Goal: Transaction & Acquisition: Purchase product/service

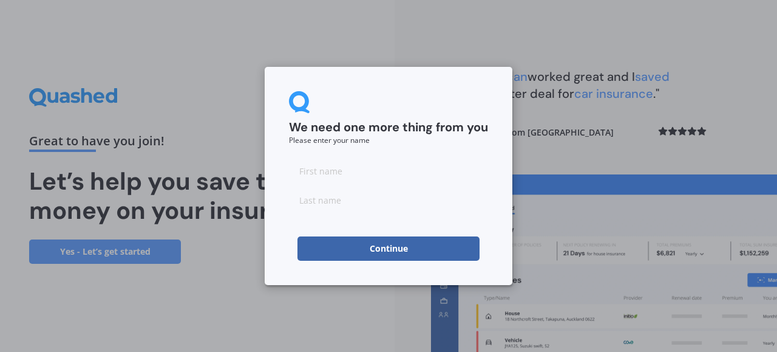
click at [385, 177] on input at bounding box center [388, 171] width 199 height 24
type input "[PERSON_NAME]"
click at [412, 128] on h2 "We need one more thing from you" at bounding box center [388, 128] width 199 height 16
click at [359, 195] on input at bounding box center [388, 200] width 199 height 24
type input "[PERSON_NAME]"
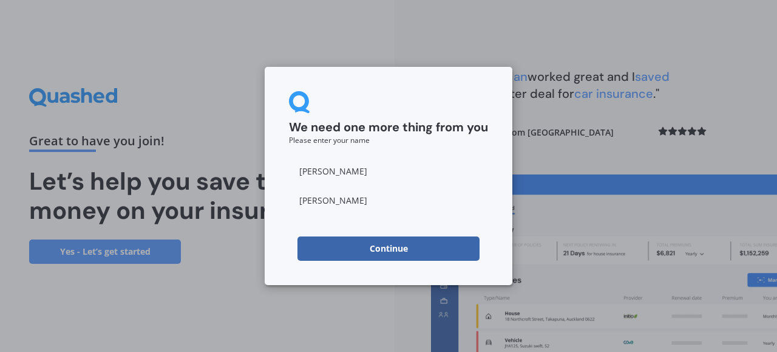
click at [388, 114] on div "We need one more thing from you Please enter your name" at bounding box center [388, 117] width 199 height 53
click at [393, 242] on button "Continue" at bounding box center [389, 248] width 182 height 24
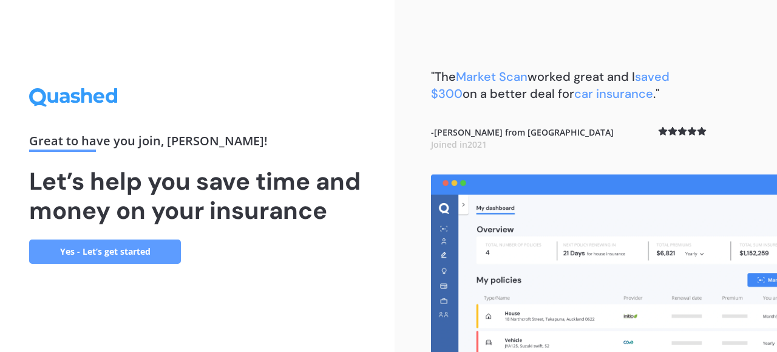
click at [124, 254] on link "Yes - Let’s get started" at bounding box center [105, 251] width 152 height 24
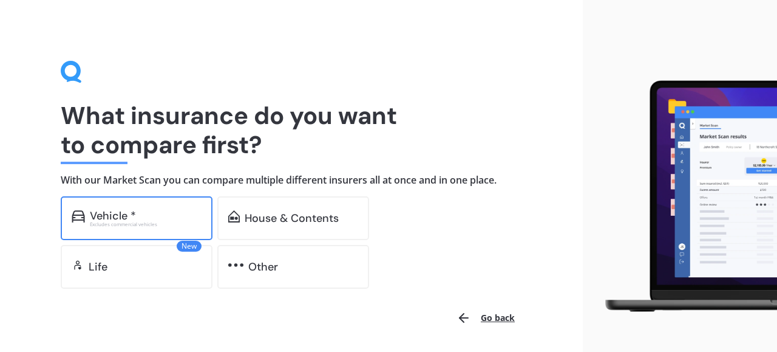
click at [135, 211] on div "Vehicle *" at bounding box center [146, 216] width 112 height 12
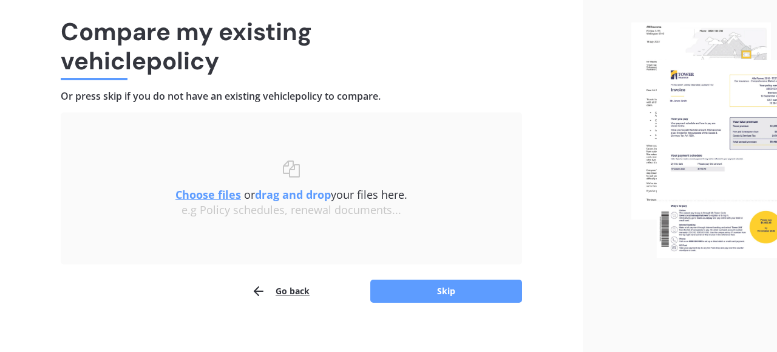
scroll to position [86, 0]
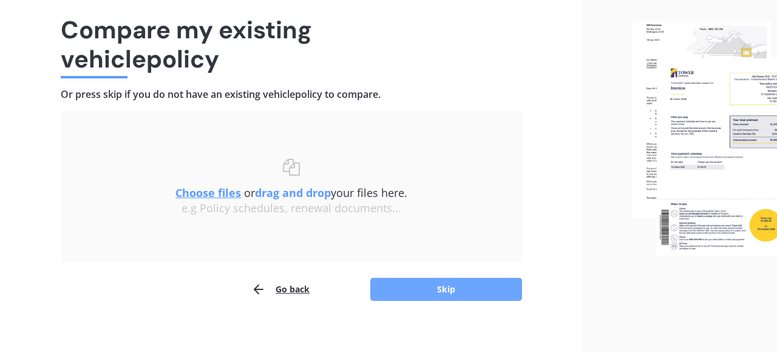
click at [447, 299] on button "Skip" at bounding box center [446, 289] width 152 height 23
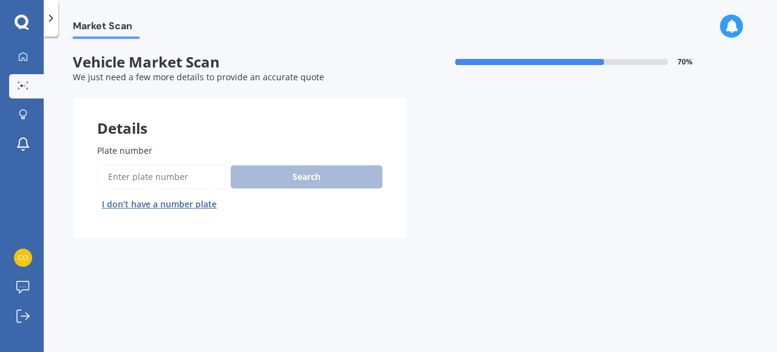
click at [162, 168] on input "Plate number" at bounding box center [161, 177] width 129 height 26
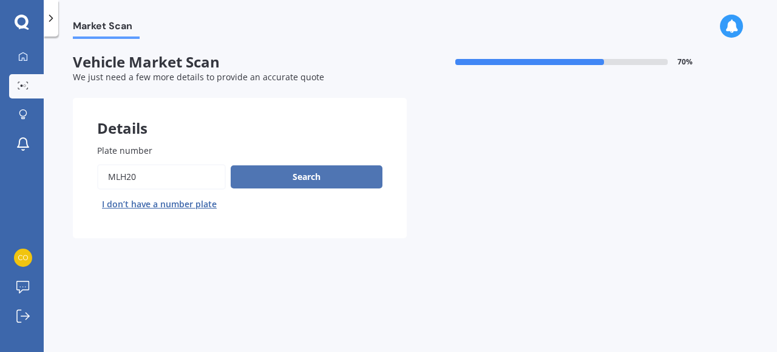
type input "MLH20"
click at [289, 178] on button "Search" at bounding box center [307, 176] width 152 height 23
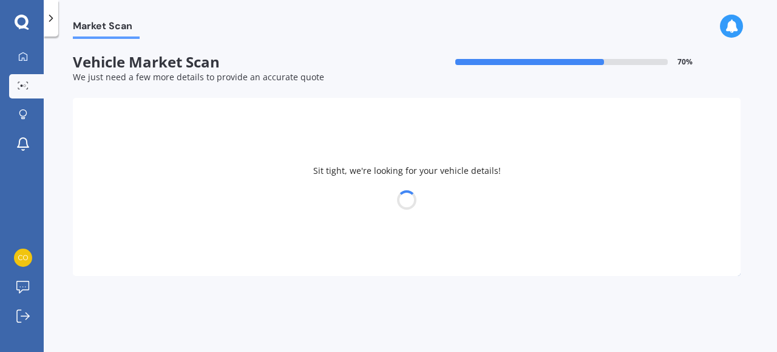
select select "TOYOTA"
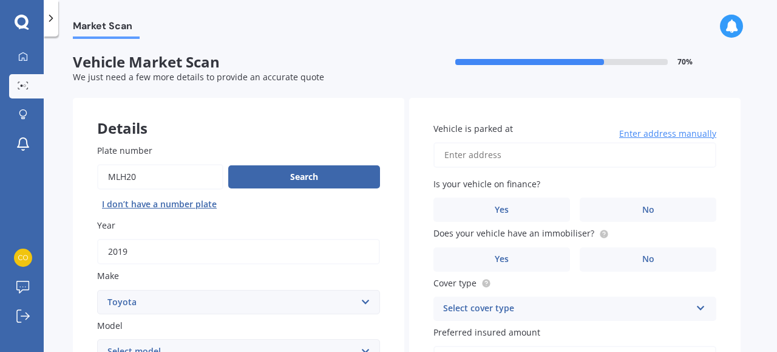
click at [464, 154] on input "Vehicle is parked at" at bounding box center [575, 155] width 283 height 26
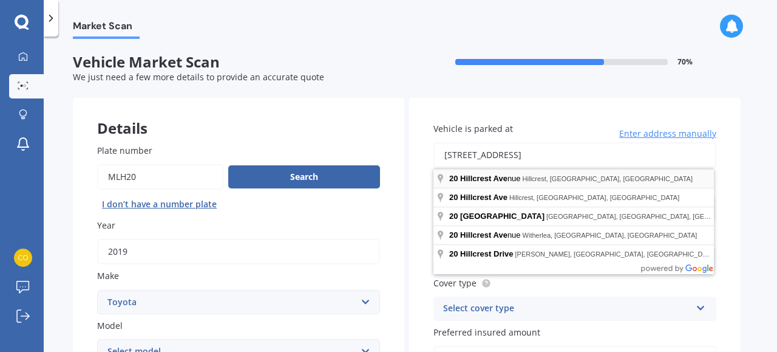
type input "[STREET_ADDRESS]"
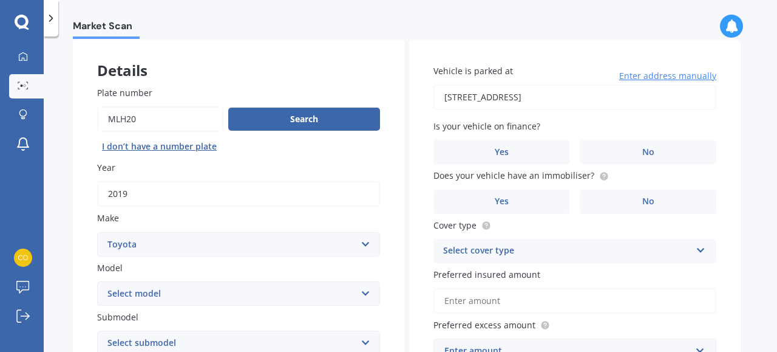
scroll to position [82, 0]
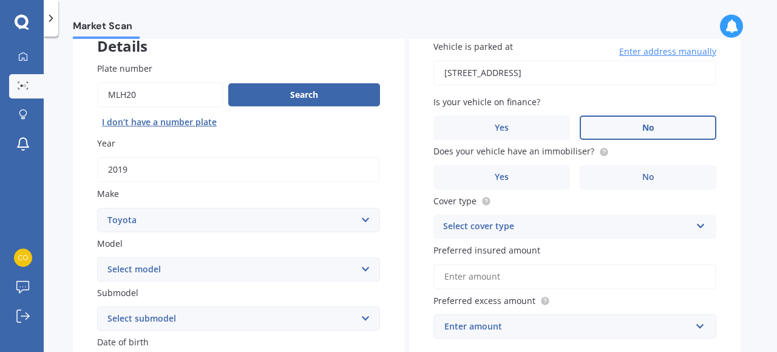
click at [666, 124] on label "No" at bounding box center [648, 127] width 137 height 24
click at [0, 0] on input "No" at bounding box center [0, 0] width 0 height 0
click at [670, 176] on label "No" at bounding box center [648, 177] width 137 height 24
click at [0, 0] on input "No" at bounding box center [0, 0] width 0 height 0
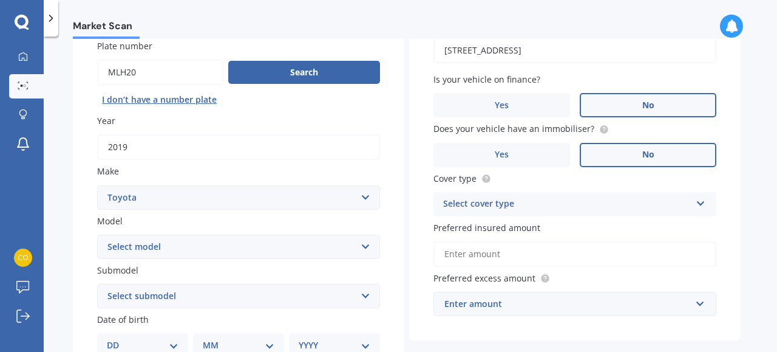
scroll to position [146, 0]
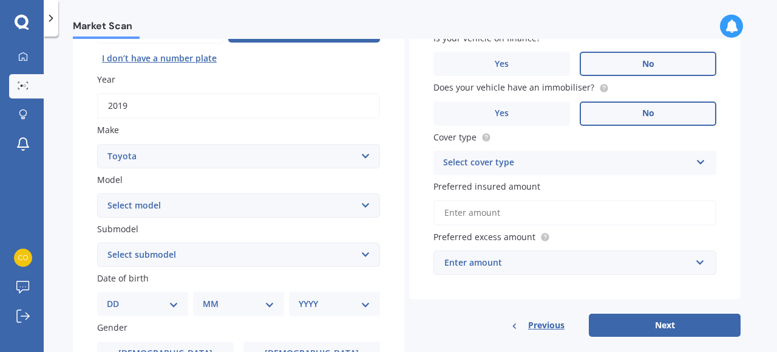
click at [658, 160] on div "Select cover type" at bounding box center [567, 162] width 248 height 15
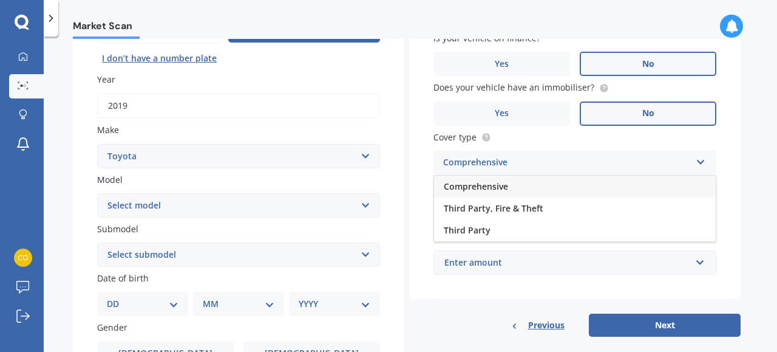
click at [647, 183] on div "Comprehensive" at bounding box center [575, 187] width 282 height 22
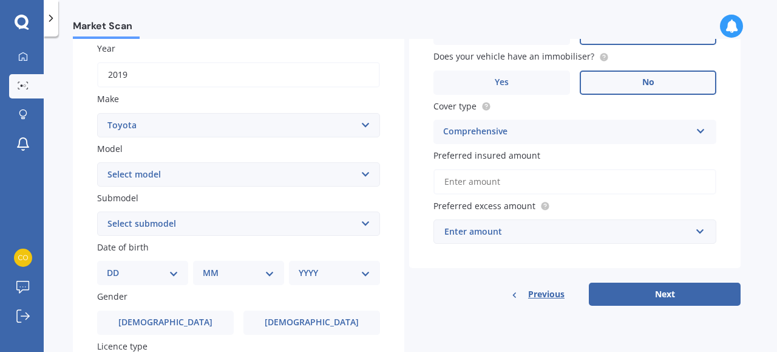
scroll to position [191, 0]
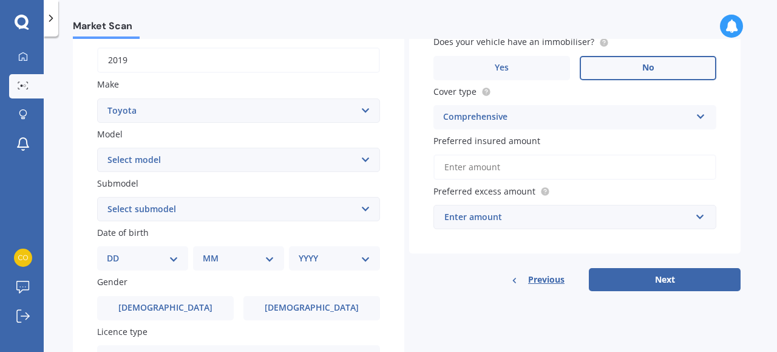
click at [598, 170] on input "Preferred insured amount" at bounding box center [575, 167] width 283 height 26
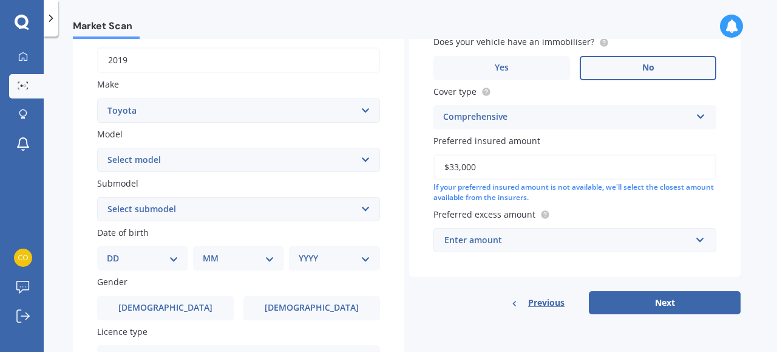
type input "$33,000"
click at [575, 240] on div "Enter amount" at bounding box center [568, 239] width 247 height 13
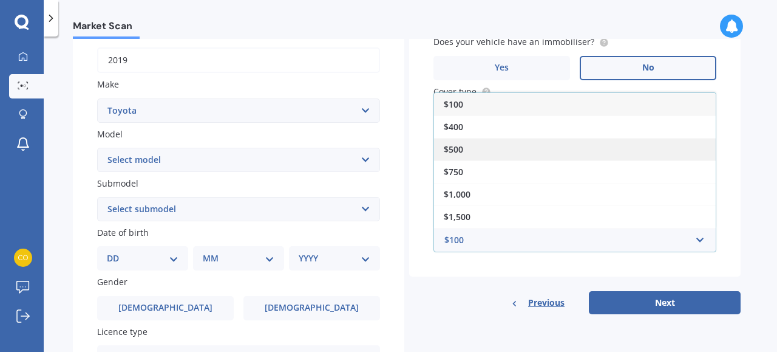
click at [562, 149] on div "$500" at bounding box center [575, 149] width 282 height 22
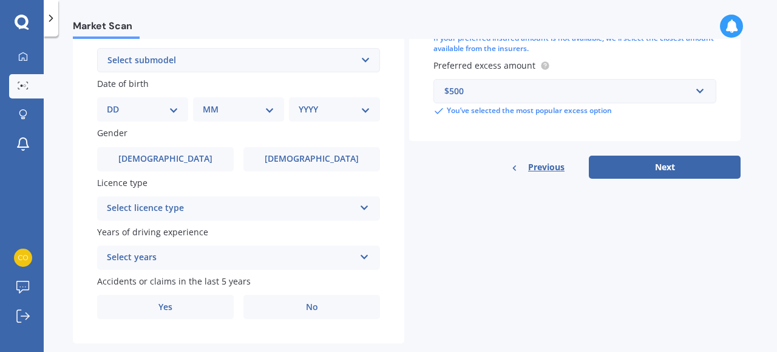
scroll to position [366, 0]
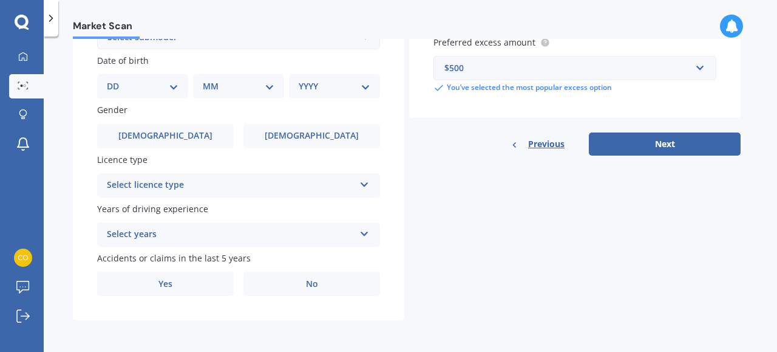
click at [336, 190] on div "Select licence type" at bounding box center [231, 185] width 248 height 15
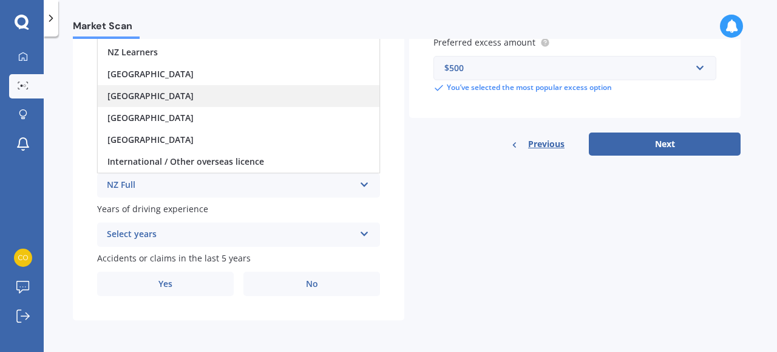
scroll to position [0, 0]
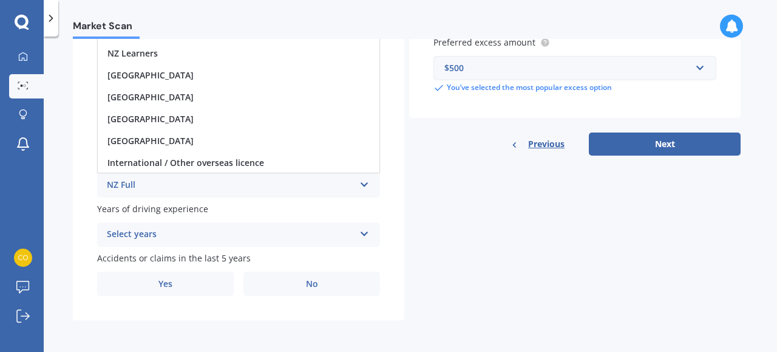
click at [405, 238] on div "Details Plate number Search I don’t have a number plate Year [DATE] Make Select…" at bounding box center [407, 28] width 668 height 586
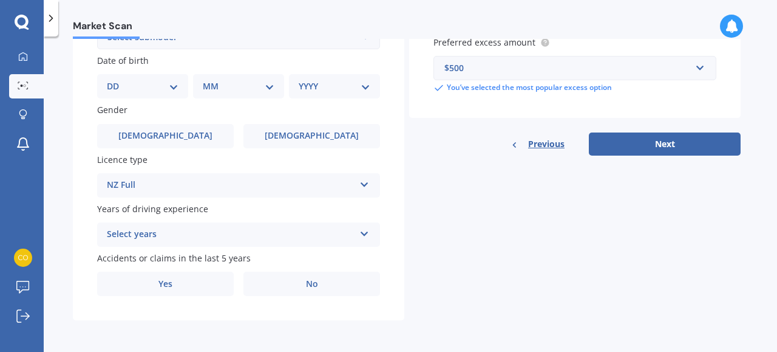
click at [282, 239] on div "Select years" at bounding box center [231, 234] width 248 height 15
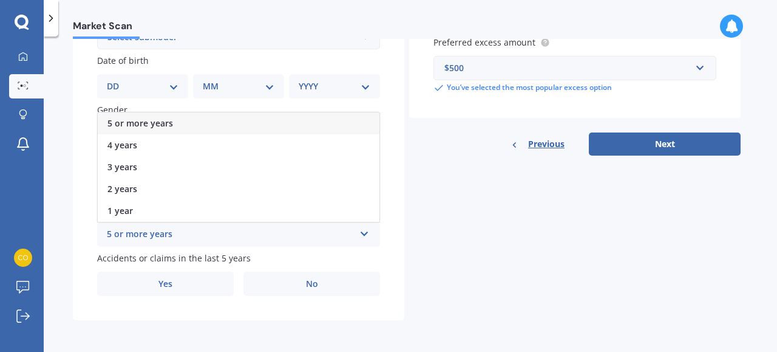
click at [237, 126] on div "5 or more years" at bounding box center [239, 123] width 282 height 22
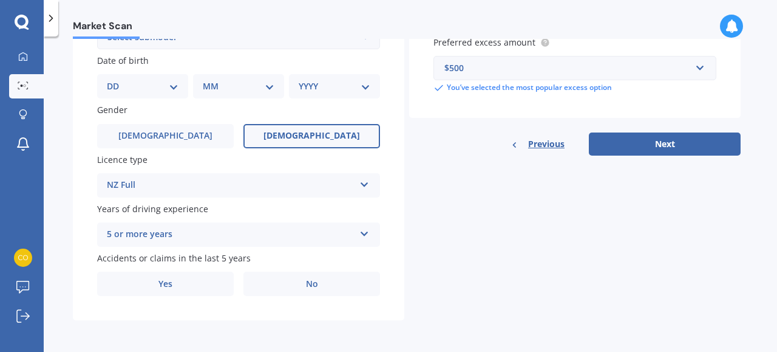
click at [334, 137] on label "[DEMOGRAPHIC_DATA]" at bounding box center [312, 136] width 137 height 24
click at [0, 0] on input "[DEMOGRAPHIC_DATA]" at bounding box center [0, 0] width 0 height 0
click at [163, 85] on select "DD 01 02 03 04 05 06 07 08 09 10 11 12 13 14 15 16 17 18 19 20 21 22 23 24 25 2…" at bounding box center [143, 86] width 72 height 13
select select "27"
click at [117, 80] on select "DD 01 02 03 04 05 06 07 08 09 10 11 12 13 14 15 16 17 18 19 20 21 22 23 24 25 2…" at bounding box center [143, 86] width 72 height 13
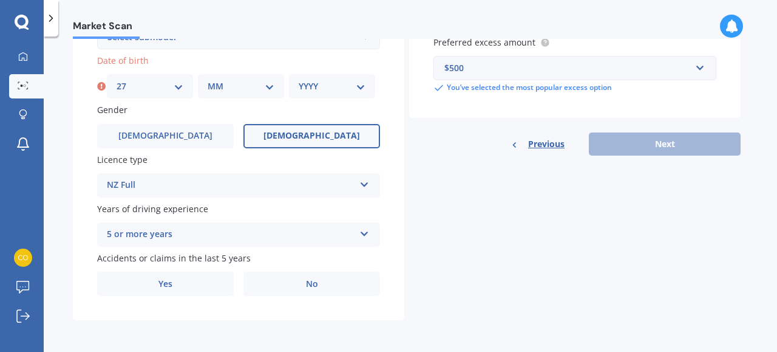
click at [237, 84] on select "MM 01 02 03 04 05 06 07 08 09 10 11 12" at bounding box center [241, 86] width 67 height 13
select select "10"
click at [208, 80] on select "MM 01 02 03 04 05 06 07 08 09 10 11 12" at bounding box center [241, 86] width 67 height 13
click at [329, 80] on select "YYYY 2025 2024 2023 2022 2021 2020 2019 2018 2017 2016 2015 2014 2013 2012 2011…" at bounding box center [332, 86] width 67 height 13
select select "1987"
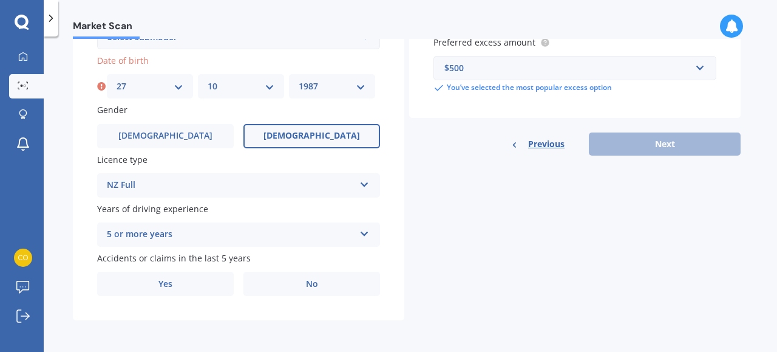
click at [299, 80] on select "YYYY 2025 2024 2023 2022 2021 2020 2019 2018 2017 2016 2015 2014 2013 2012 2011…" at bounding box center [332, 86] width 67 height 13
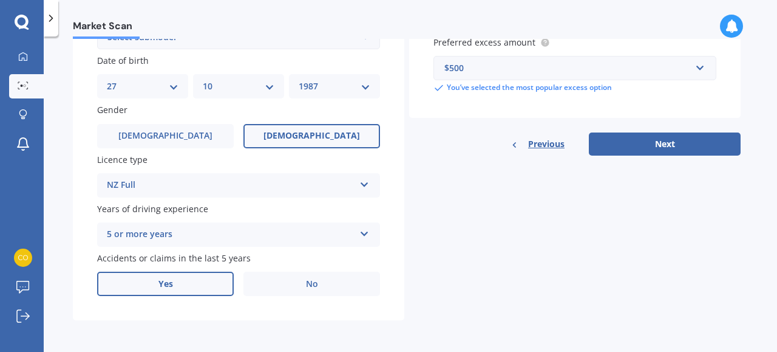
click at [196, 276] on label "Yes" at bounding box center [165, 283] width 137 height 24
click at [0, 0] on input "Yes" at bounding box center [0, 0] width 0 height 0
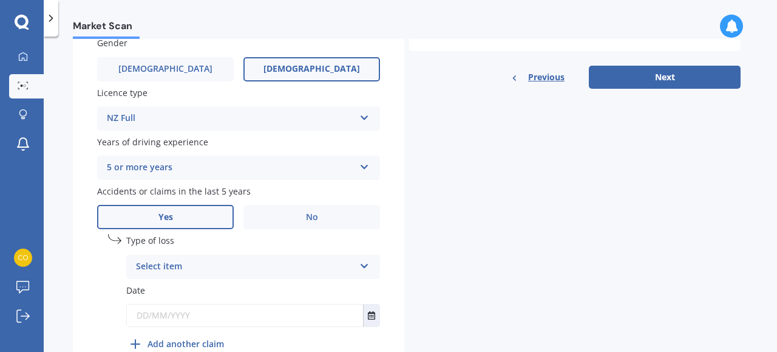
scroll to position [462, 0]
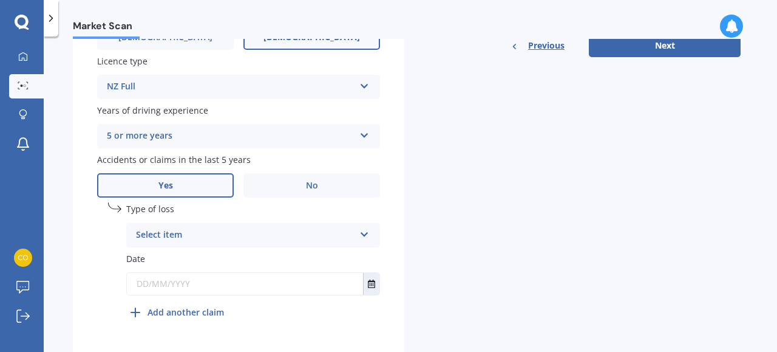
click at [277, 228] on div "Select item At fault accident Not at fault accident" at bounding box center [253, 235] width 254 height 24
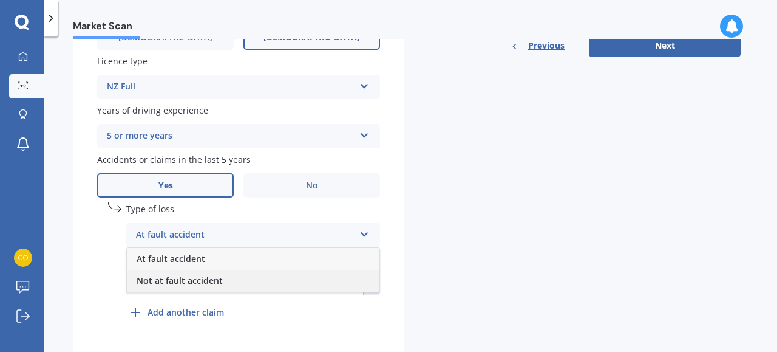
click at [259, 284] on div "Not at fault accident" at bounding box center [253, 281] width 253 height 22
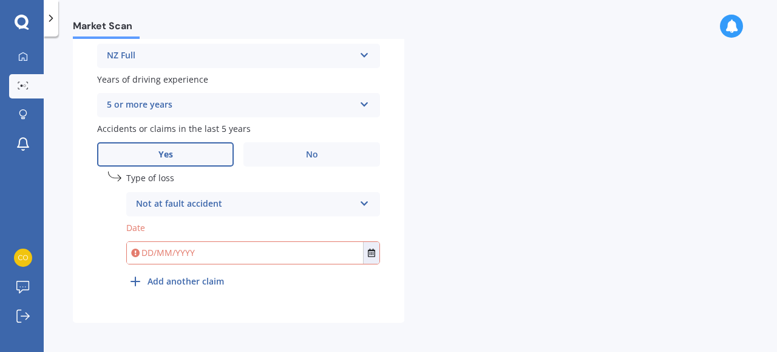
scroll to position [499, 0]
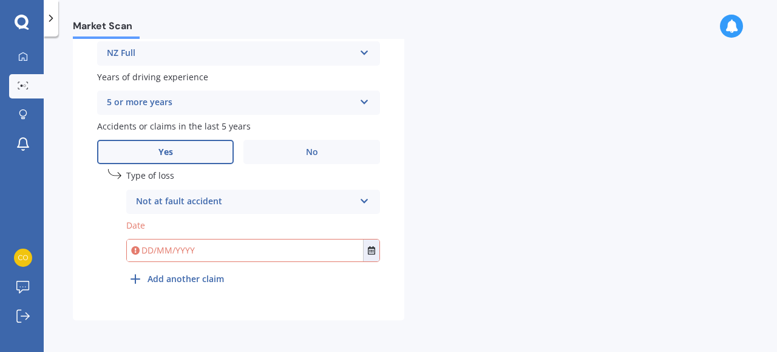
click at [303, 251] on input "text" at bounding box center [245, 250] width 236 height 22
click at [372, 255] on button "Select date" at bounding box center [371, 250] width 16 height 22
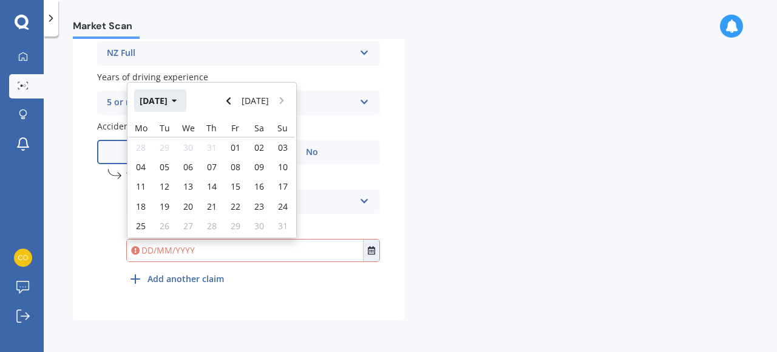
click at [172, 106] on button "[DATE]" at bounding box center [160, 100] width 52 height 22
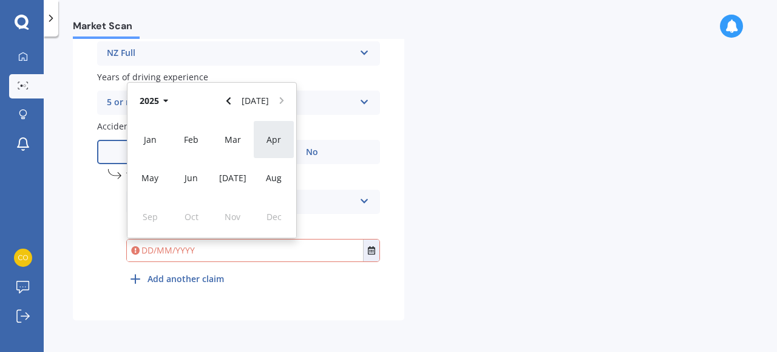
click at [279, 143] on span "Apr" at bounding box center [274, 140] width 15 height 12
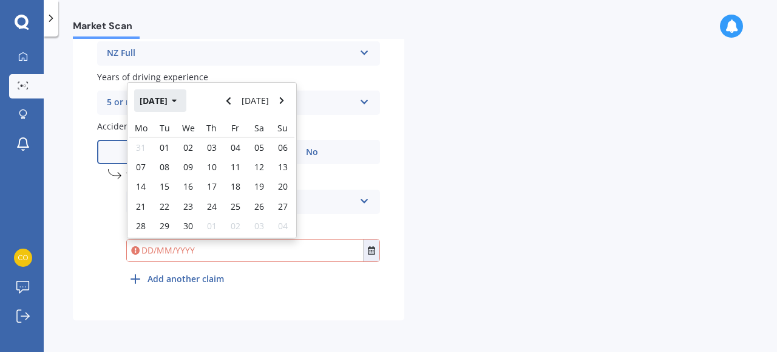
click at [177, 98] on icon "button" at bounding box center [174, 101] width 5 height 9
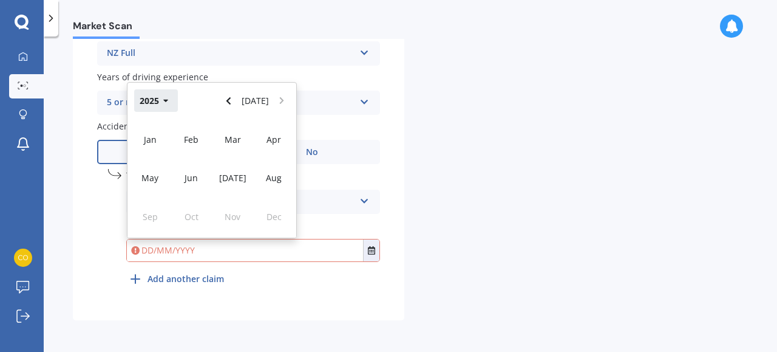
click at [154, 101] on button "2025" at bounding box center [156, 100] width 44 height 22
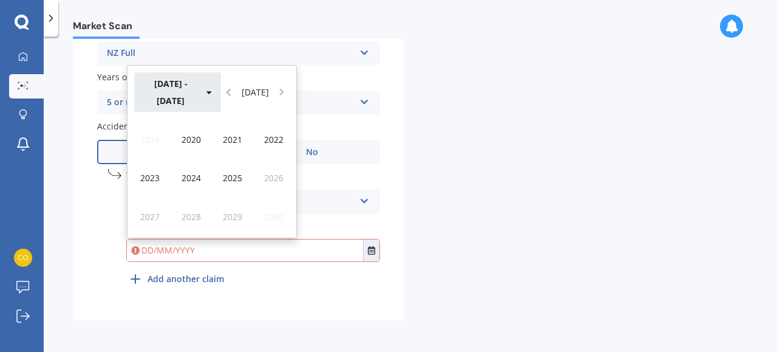
click at [154, 101] on button "[DATE] - [DATE]" at bounding box center [177, 91] width 87 height 39
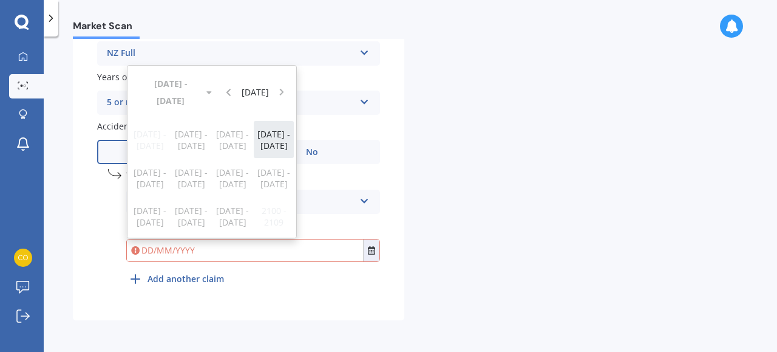
click at [273, 146] on span "[DATE] - [DATE]" at bounding box center [273, 139] width 33 height 23
click at [279, 140] on span "2022" at bounding box center [273, 140] width 19 height 12
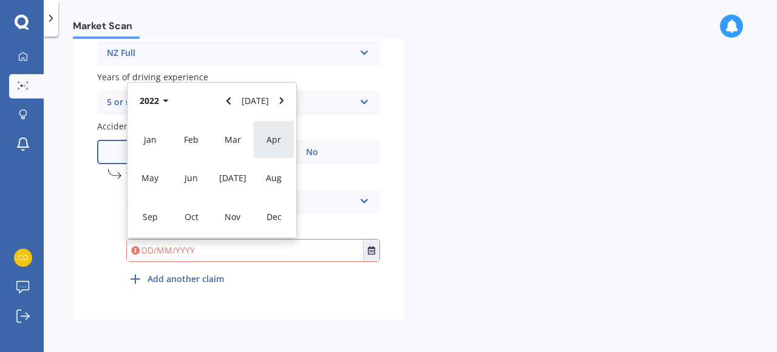
click at [277, 142] on span "Apr" at bounding box center [274, 140] width 15 height 12
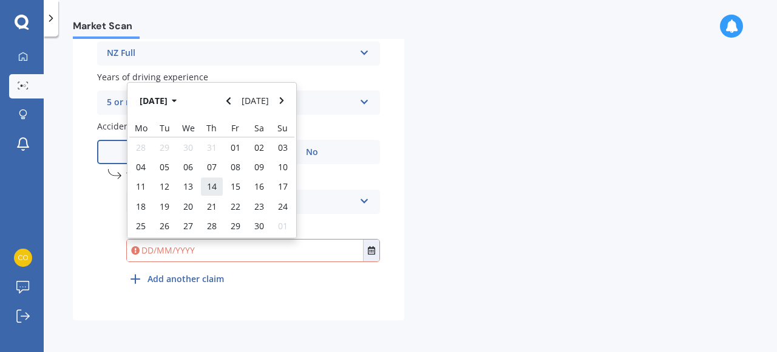
click at [216, 186] on span "14" at bounding box center [212, 186] width 10 height 12
type input "[DATE]"
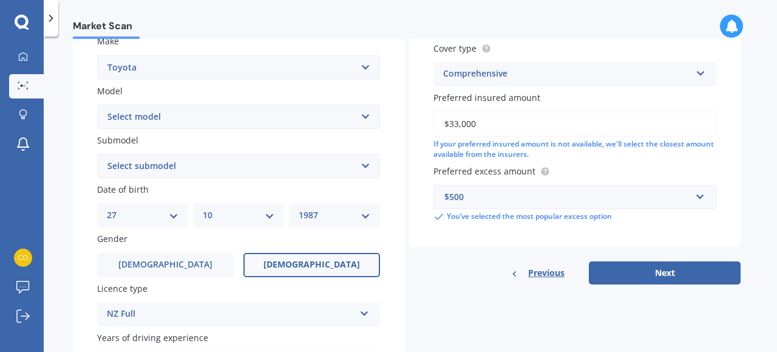
scroll to position [193, 0]
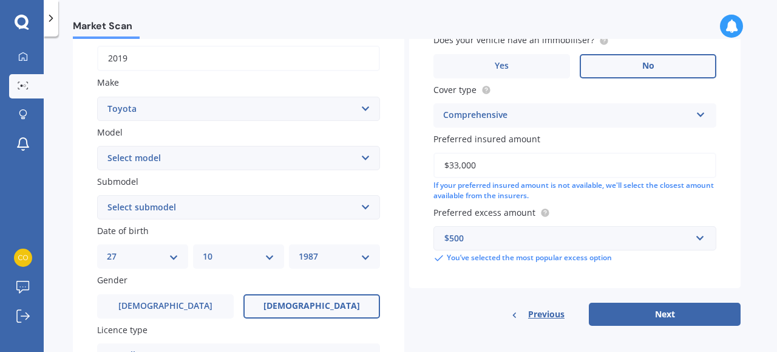
click at [297, 163] on select "Select model 4 Runner 86 [PERSON_NAME] Alphard Altezza Aqua Aristo Aurion Auris…" at bounding box center [238, 158] width 283 height 24
select select "RAV-4"
click at [97, 146] on select "Select model 4 Runner 86 [PERSON_NAME] Alphard Altezza Aqua Aristo Aurion Auris…" at bounding box center [238, 158] width 283 height 24
click at [269, 218] on select "Select submodel" at bounding box center [238, 207] width 283 height 24
select select "PETROL"
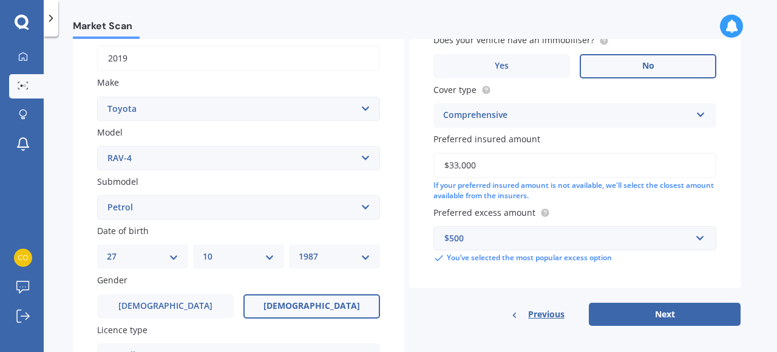
click at [97, 196] on select "Select submodel Diesel EV GX SUV 2.2/4WD/6AT Hybrid Hybrid 2WD Petrol" at bounding box center [238, 207] width 283 height 24
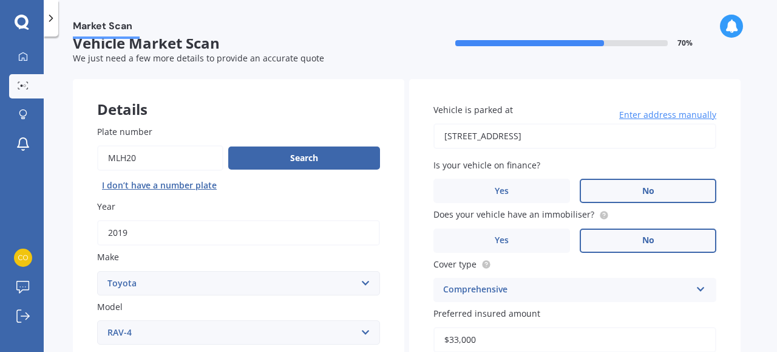
scroll to position [0, 0]
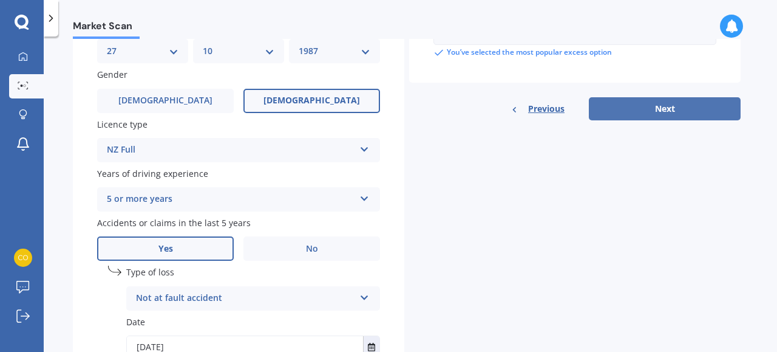
click at [669, 118] on button "Next" at bounding box center [665, 108] width 152 height 23
select select "27"
select select "10"
select select "1987"
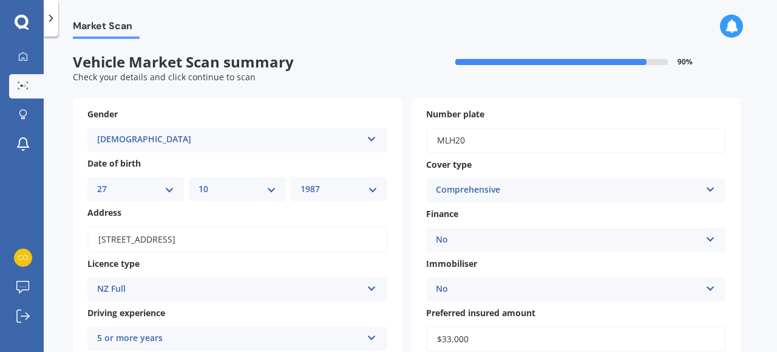
scroll to position [298, 0]
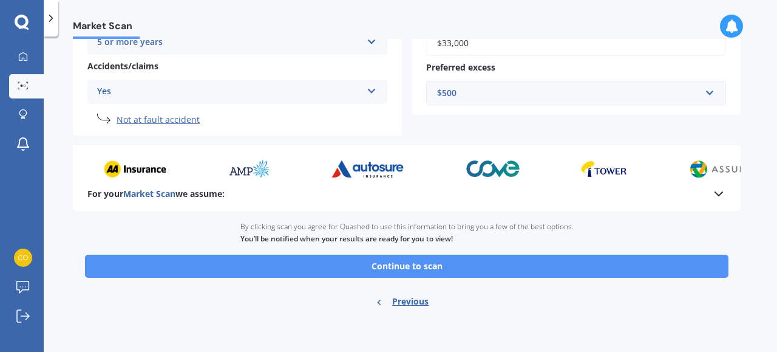
click at [499, 270] on button "Continue to scan" at bounding box center [407, 265] width 644 height 23
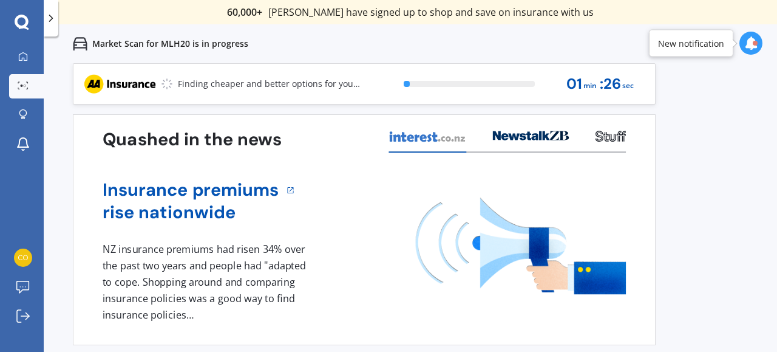
scroll to position [4, 0]
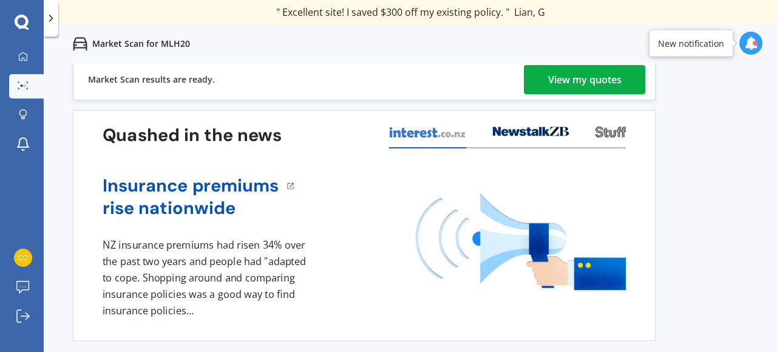
click at [585, 75] on div "View my quotes" at bounding box center [584, 79] width 73 height 29
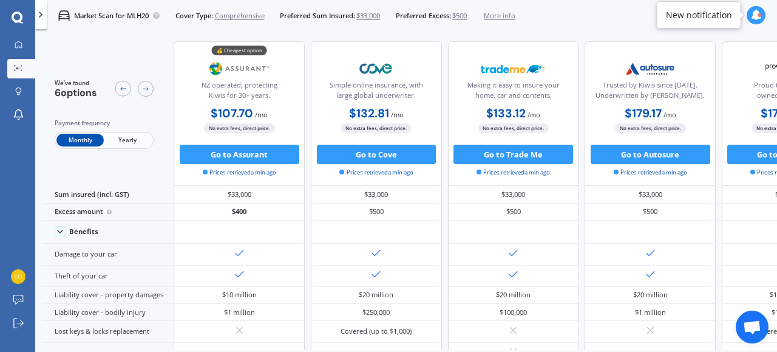
click at [131, 142] on span "Yearly" at bounding box center [127, 140] width 47 height 13
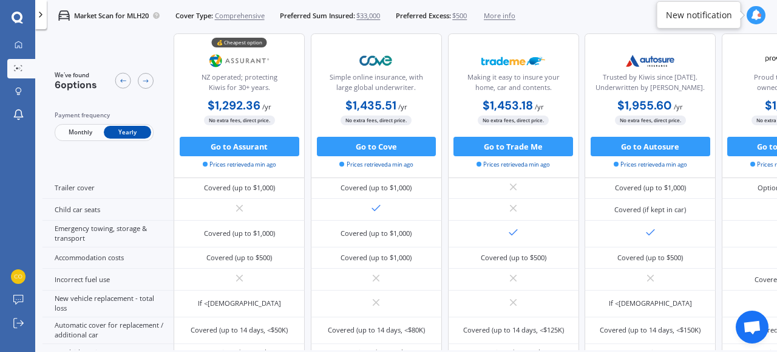
scroll to position [216, 0]
